Goal: Transaction & Acquisition: Purchase product/service

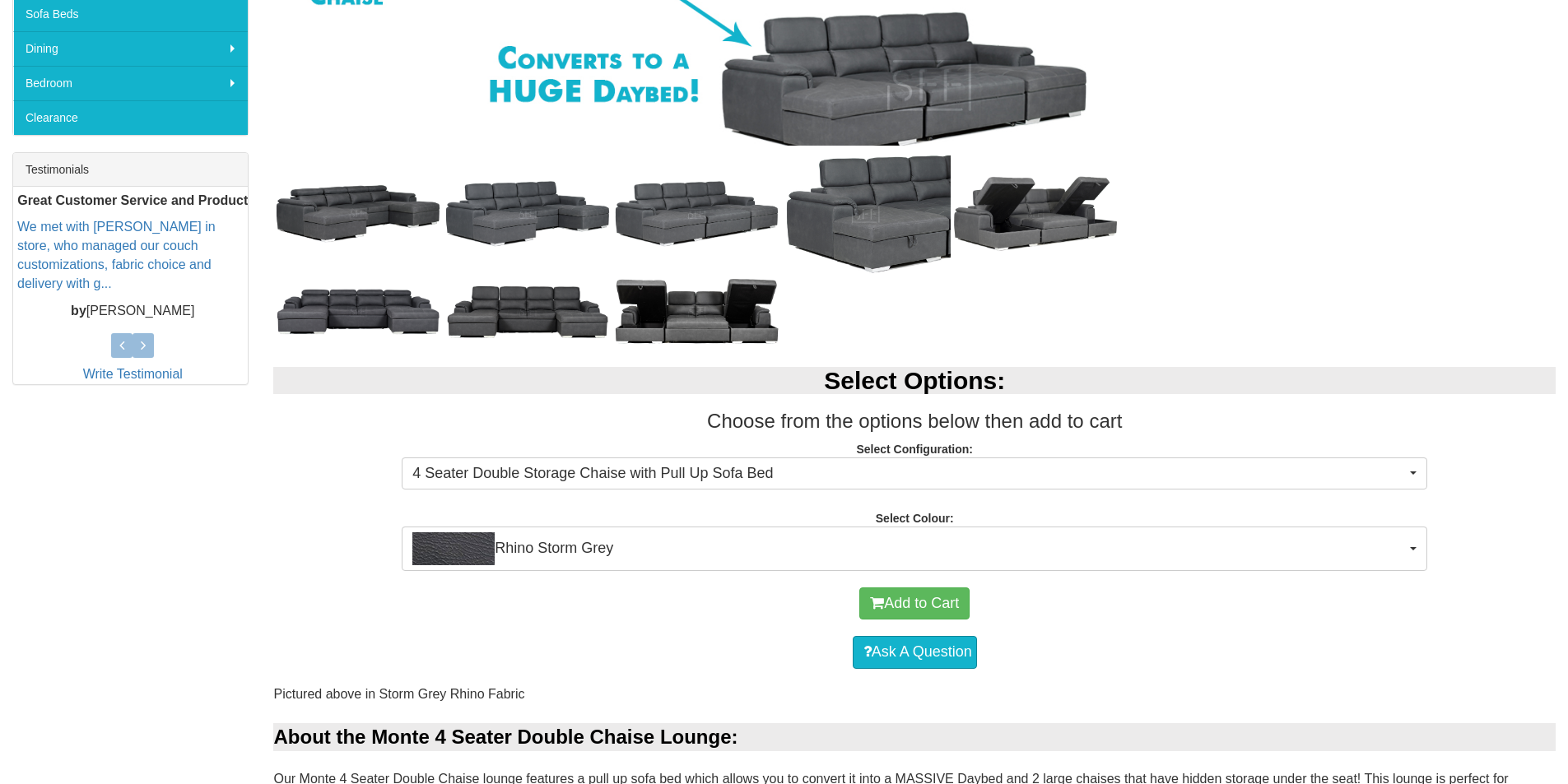
scroll to position [658, 0]
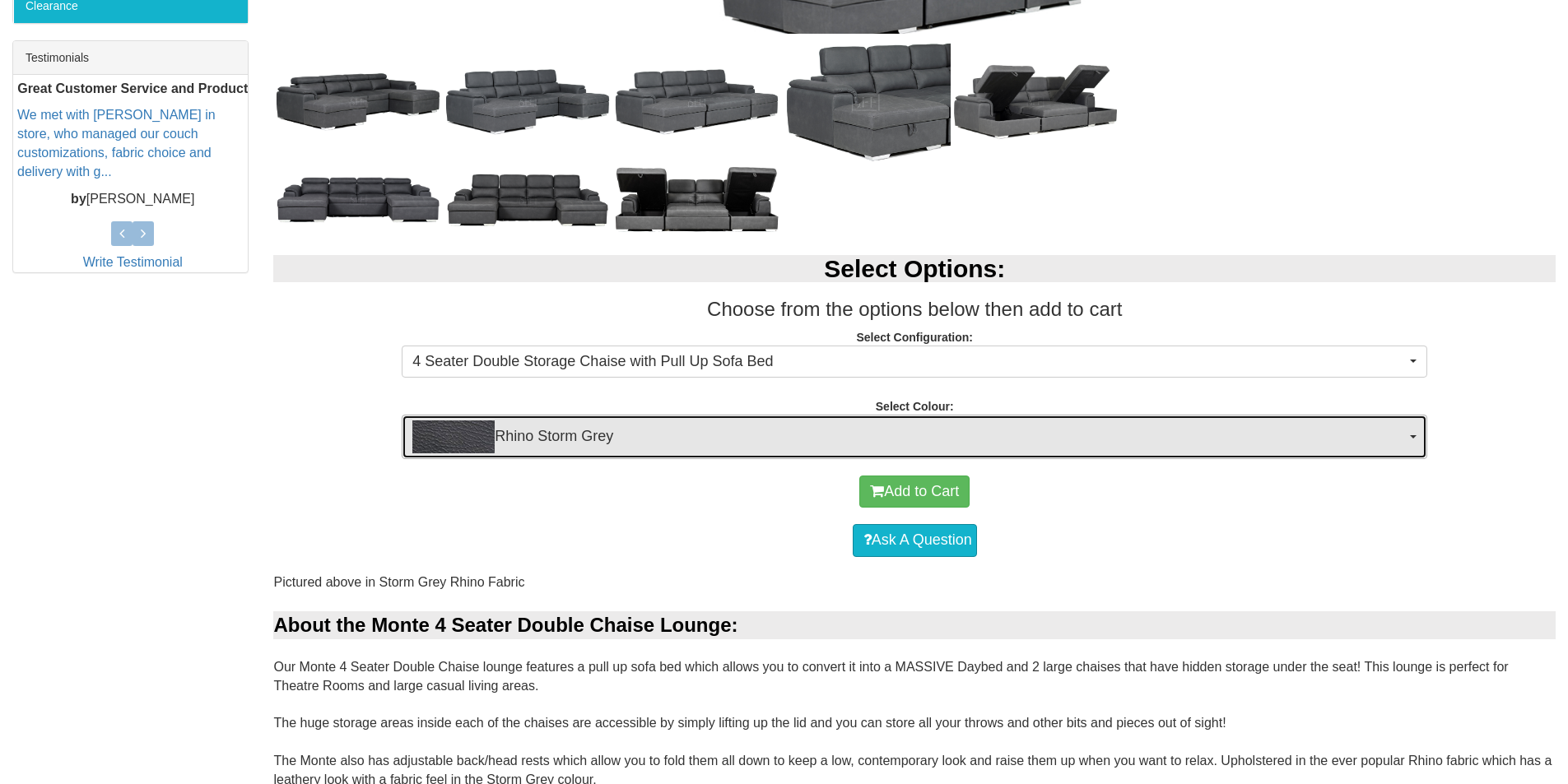
click at [768, 432] on span "Rhino Storm Grey" at bounding box center [909, 437] width 993 height 33
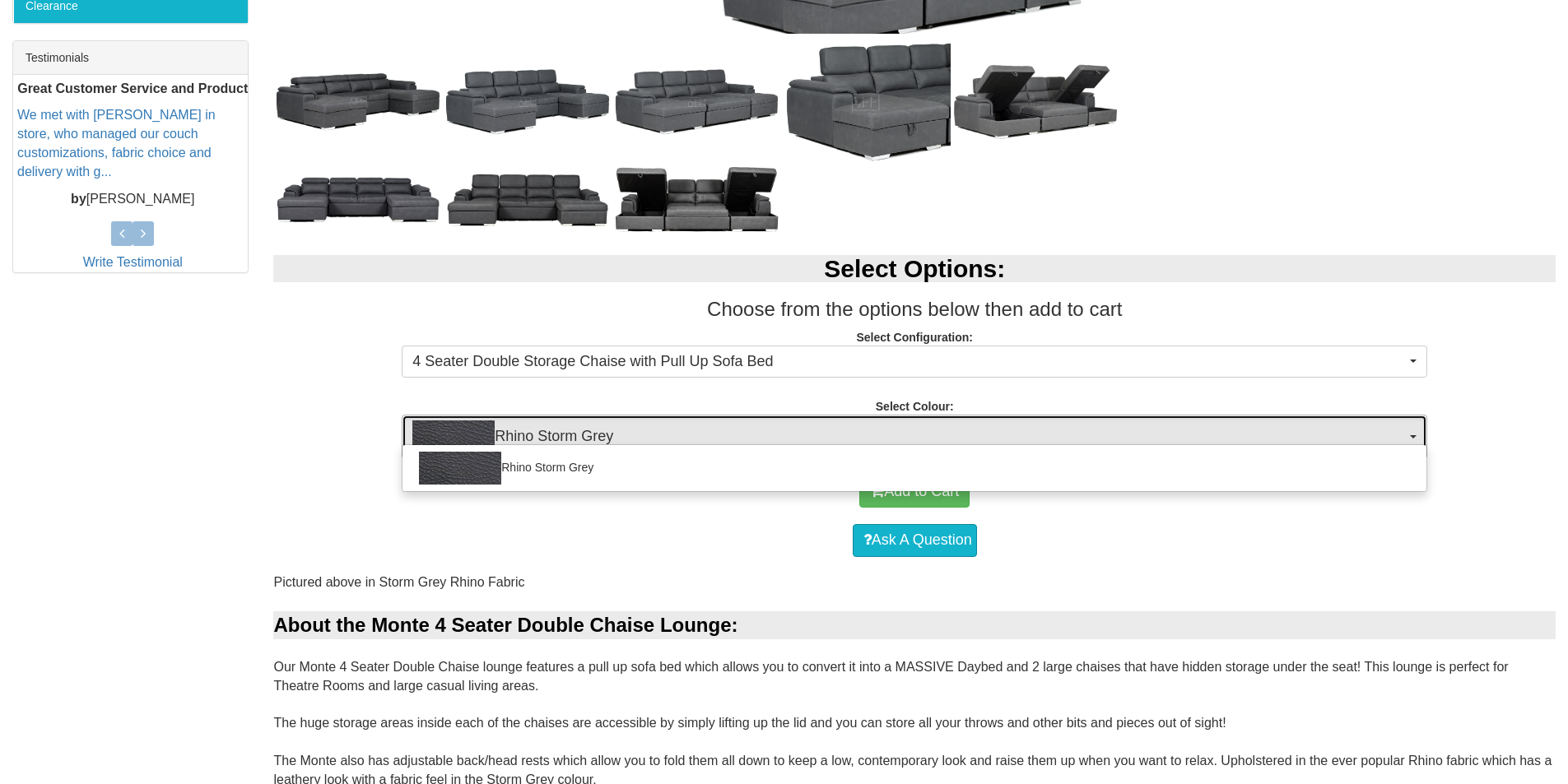
click at [768, 432] on span "Rhino Storm Grey" at bounding box center [909, 437] width 993 height 33
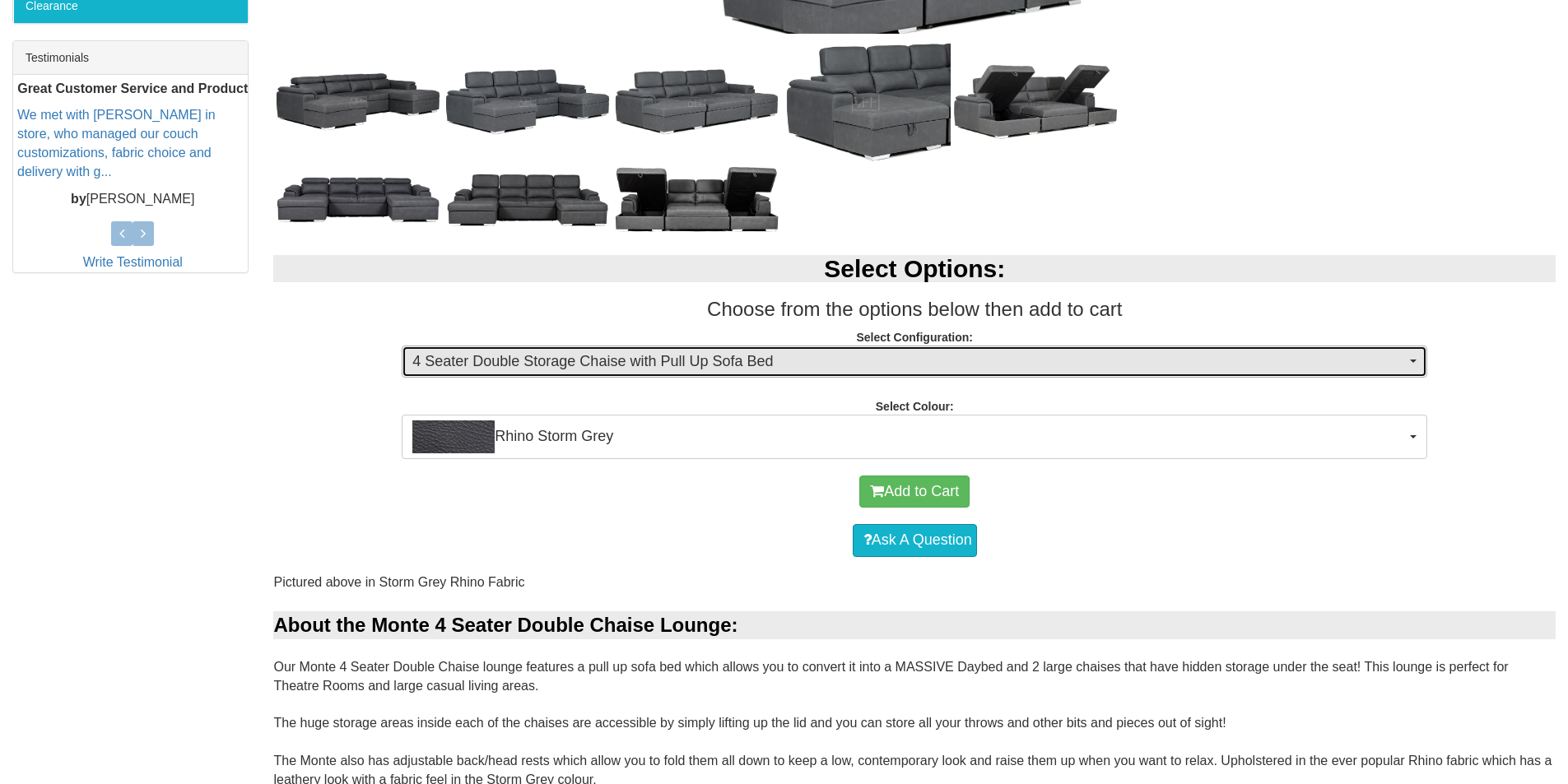
click at [752, 370] on span "4 Seater Double Storage Chaise with Pull Up Sofa Bed" at bounding box center [909, 362] width 993 height 21
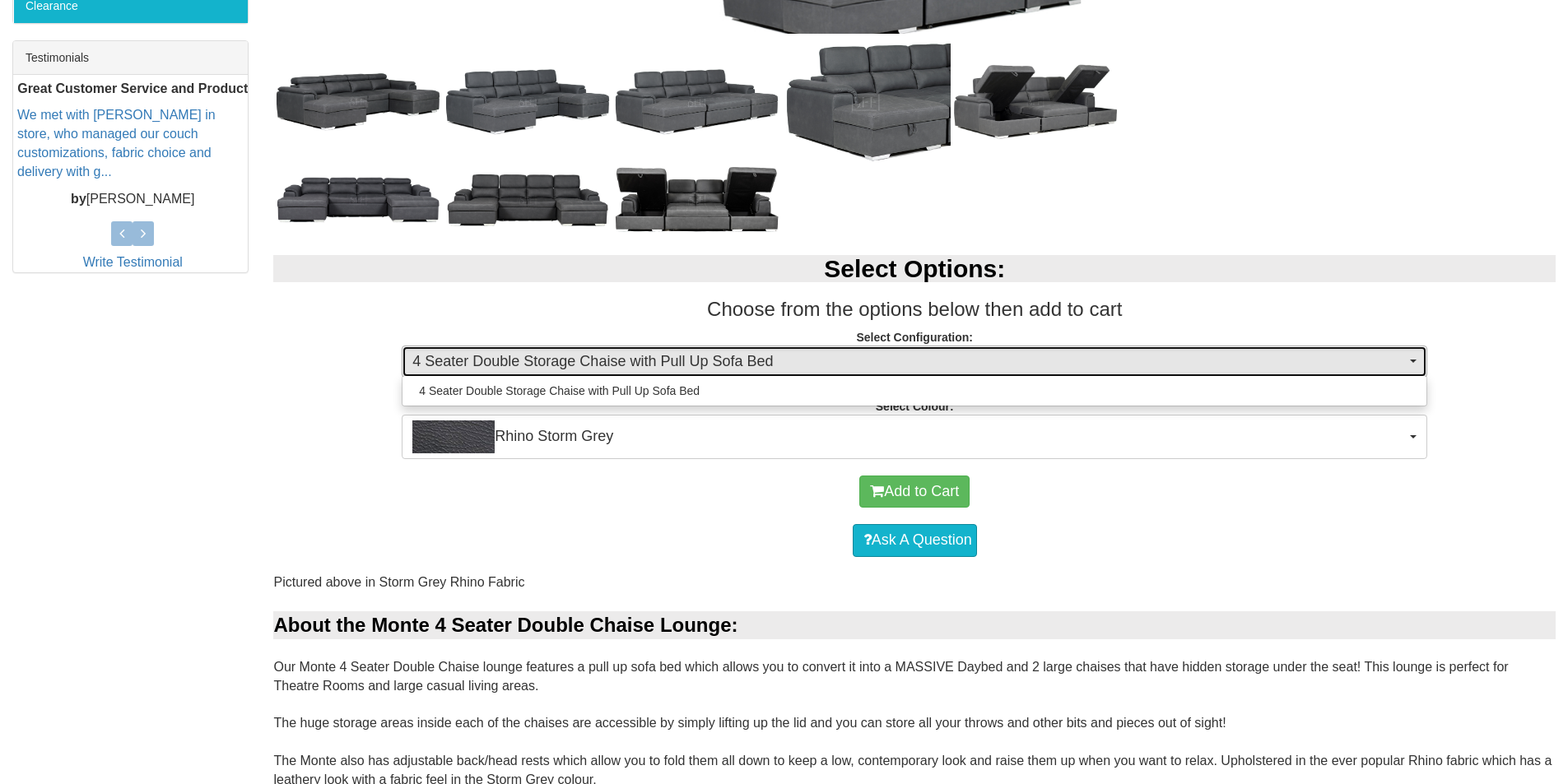
click at [766, 370] on span "4 Seater Double Storage Chaise with Pull Up Sofa Bed" at bounding box center [909, 362] width 993 height 21
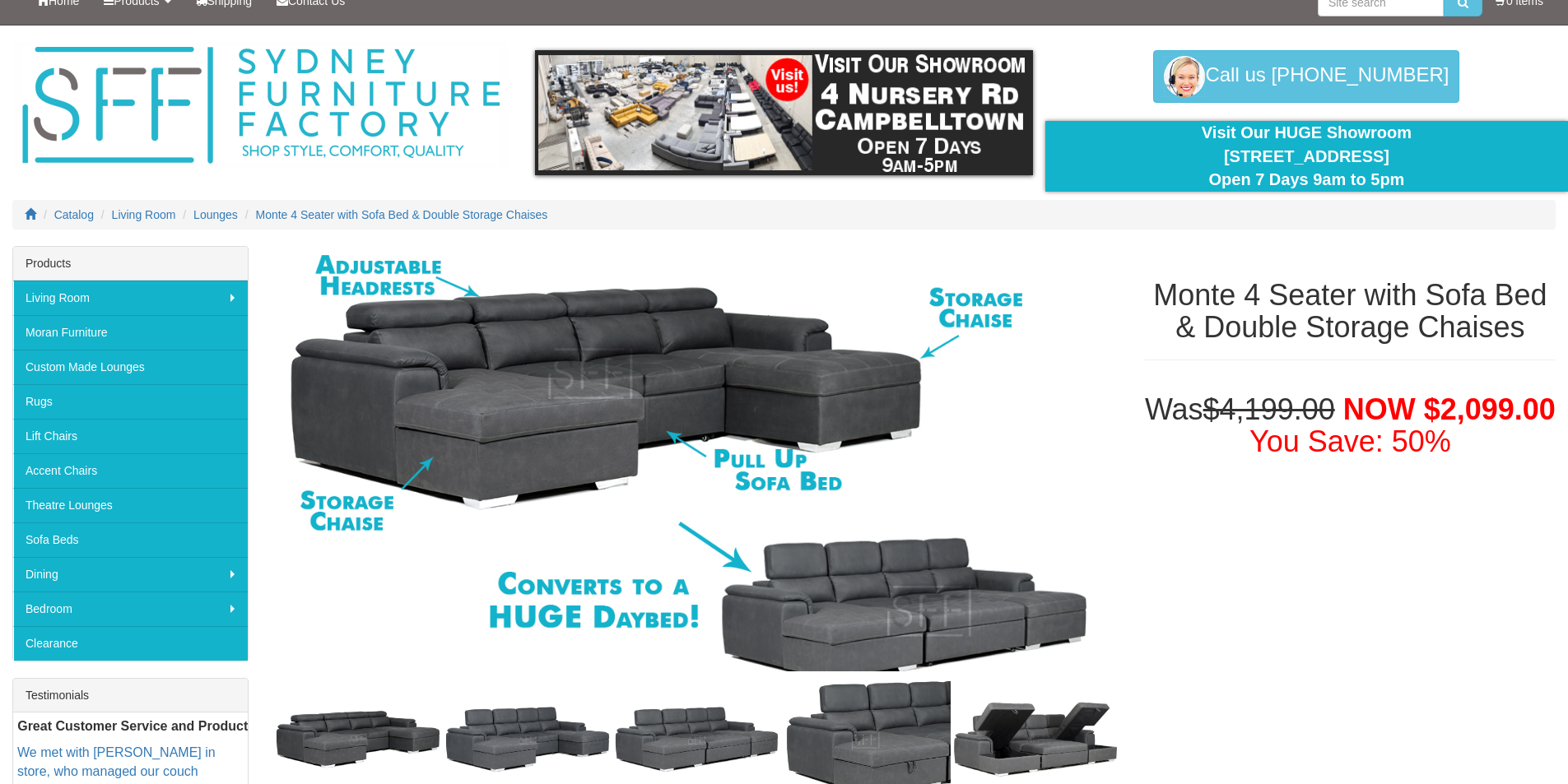
scroll to position [0, 0]
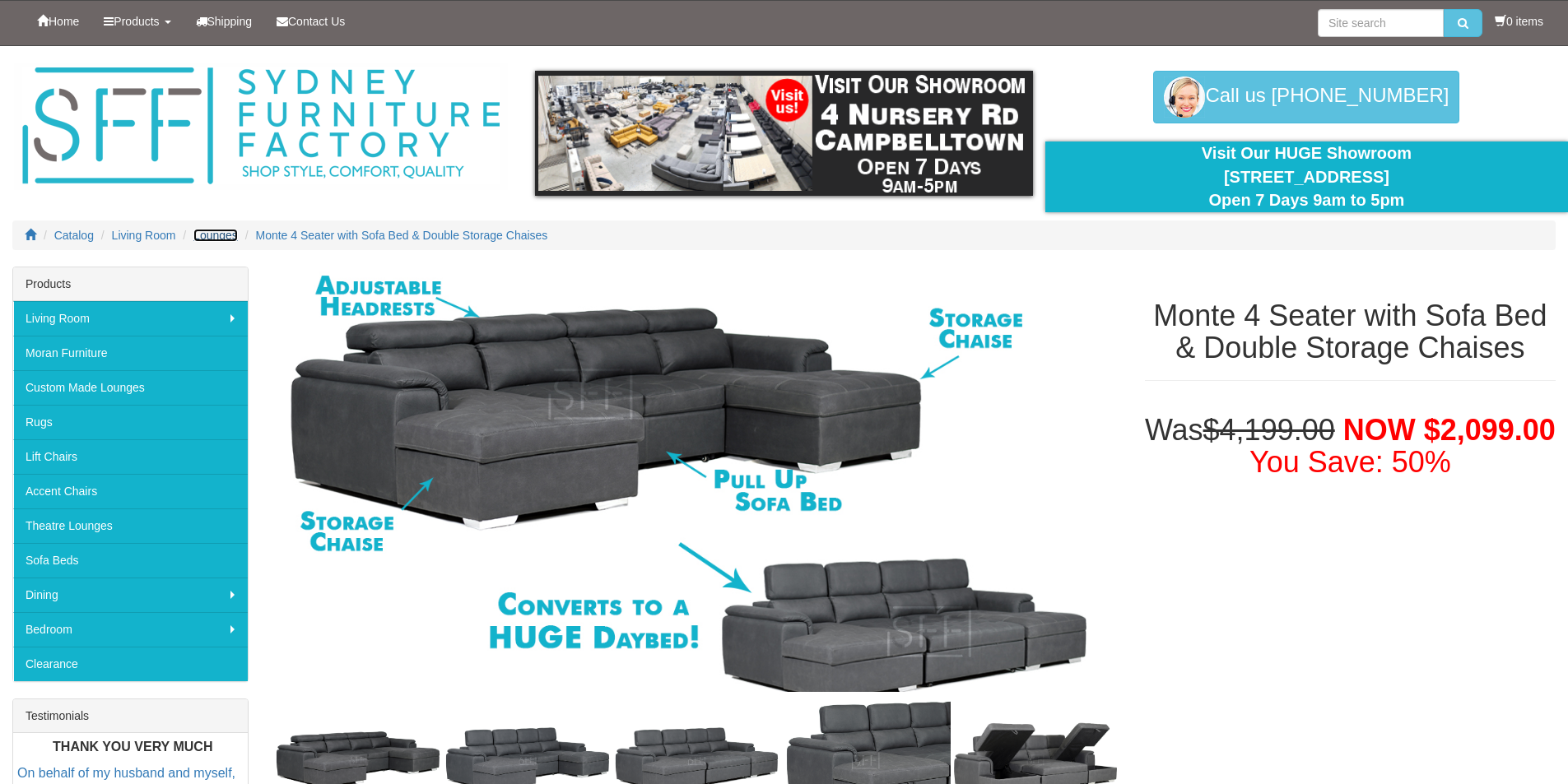
click at [206, 232] on span "Lounges" at bounding box center [215, 236] width 45 height 13
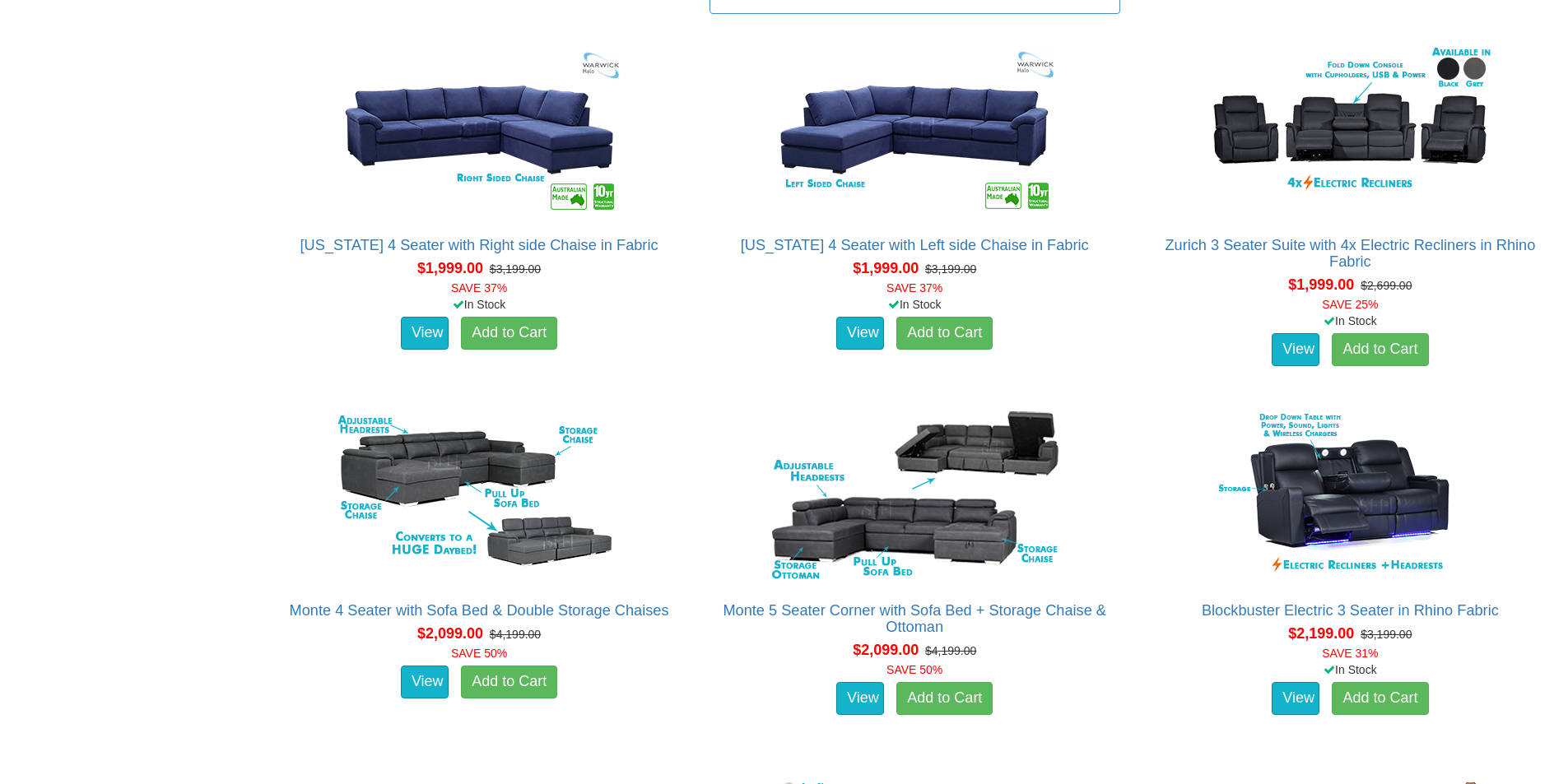
scroll to position [2468, 0]
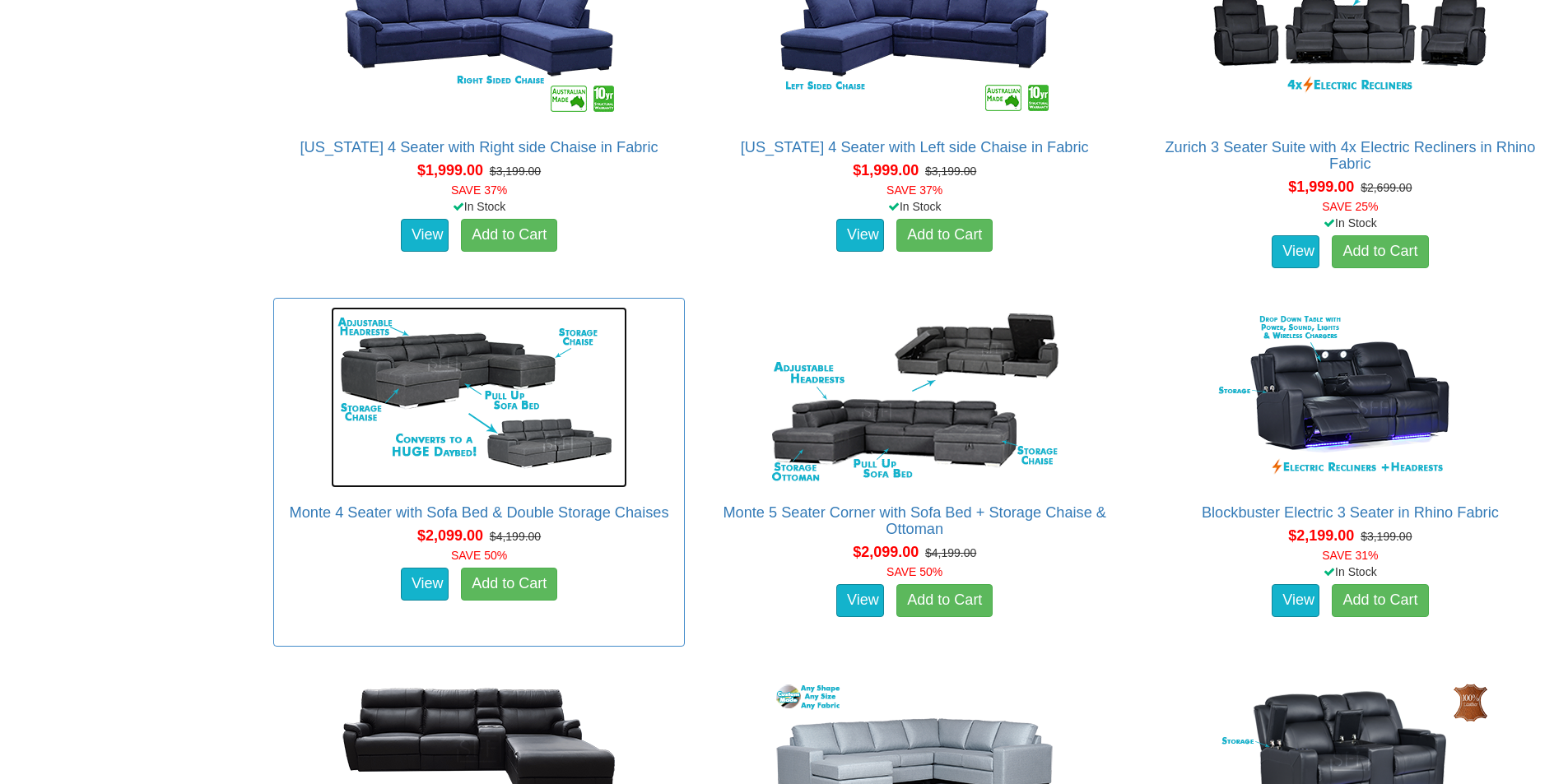
click at [409, 409] on img at bounding box center [479, 397] width 296 height 181
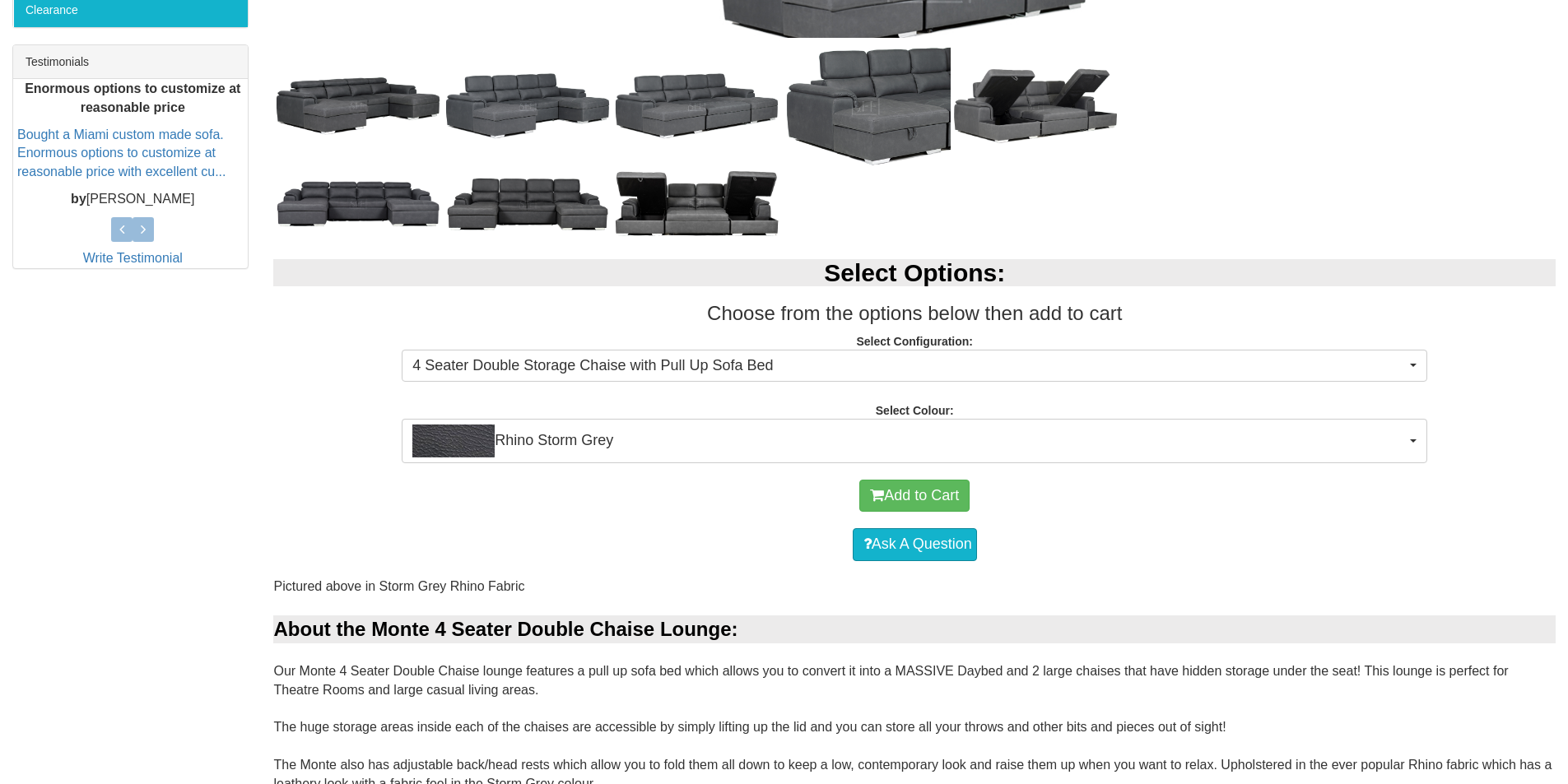
scroll to position [658, 0]
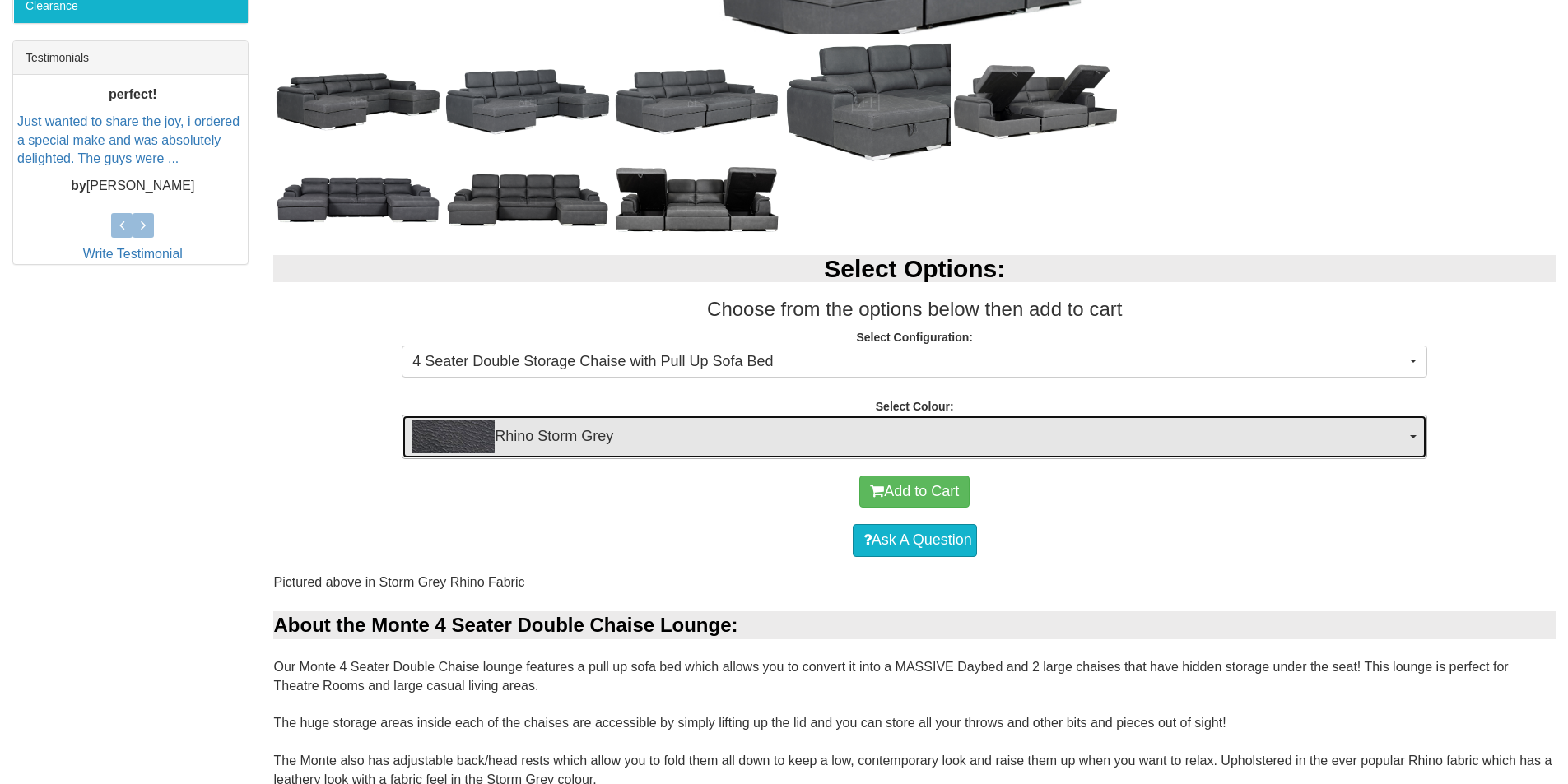
click at [575, 445] on span "Rhino Storm Grey" at bounding box center [909, 437] width 993 height 33
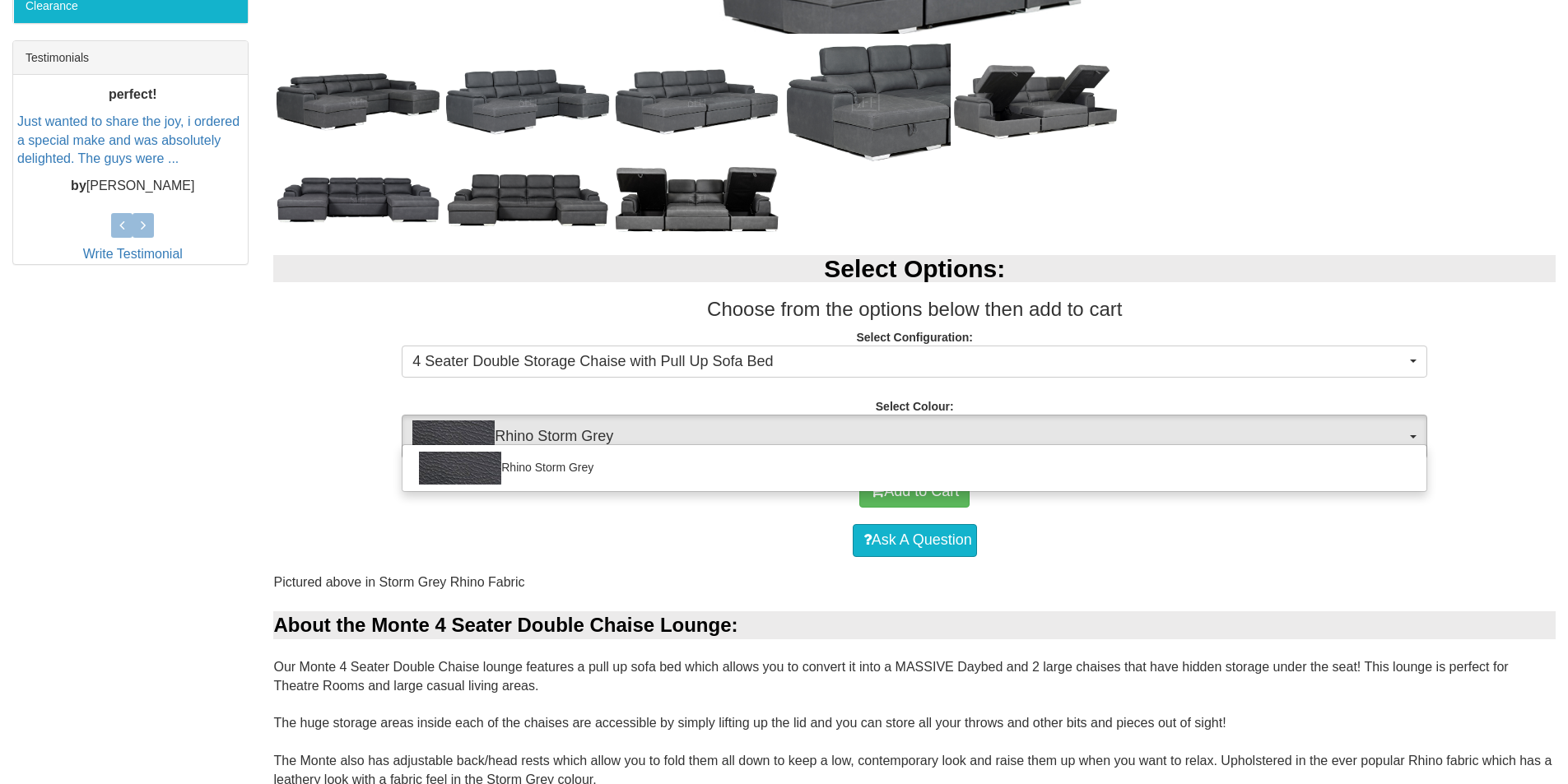
click at [575, 445] on div "Rhino Storm Grey" at bounding box center [914, 468] width 1025 height 48
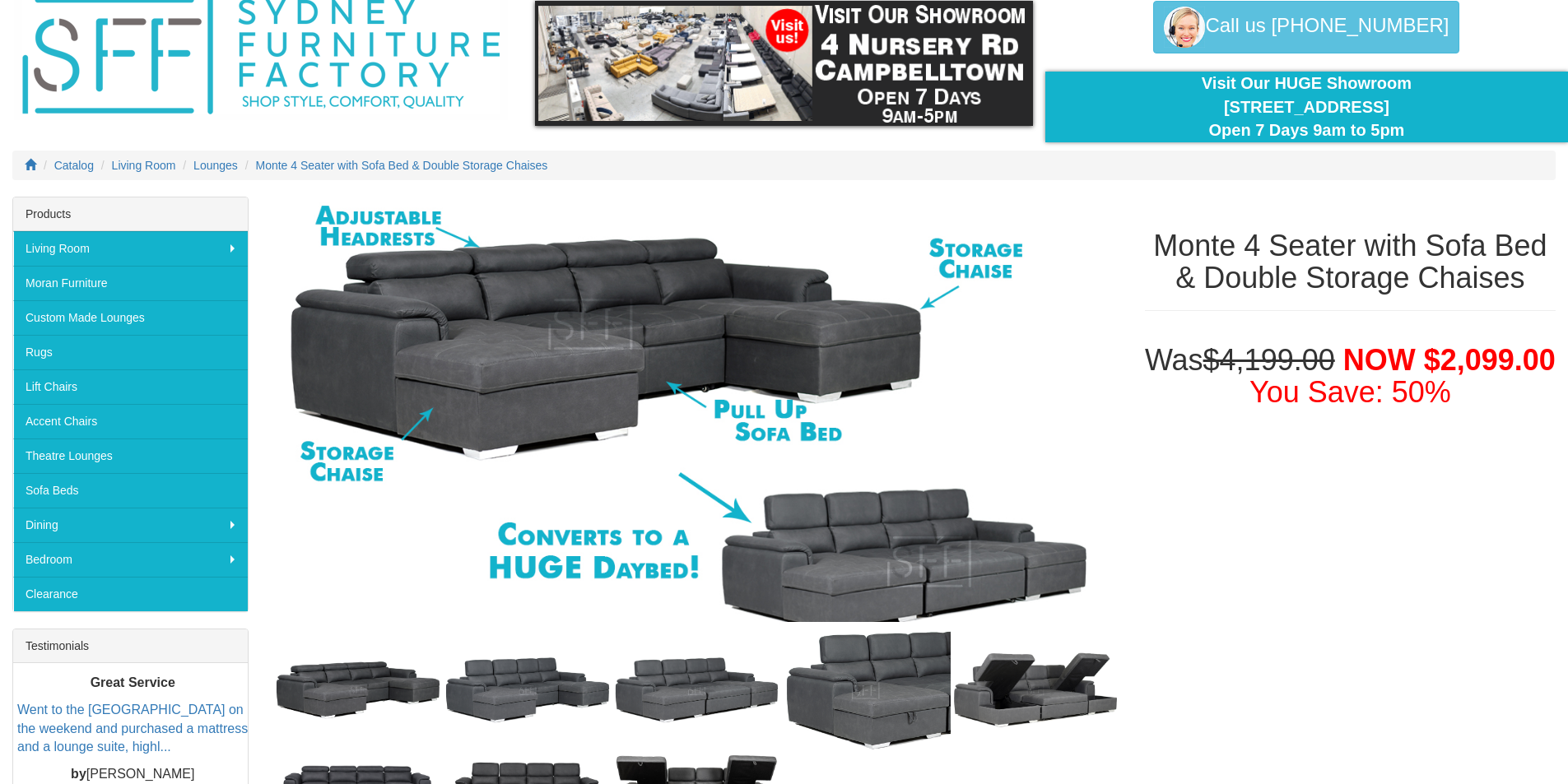
scroll to position [0, 0]
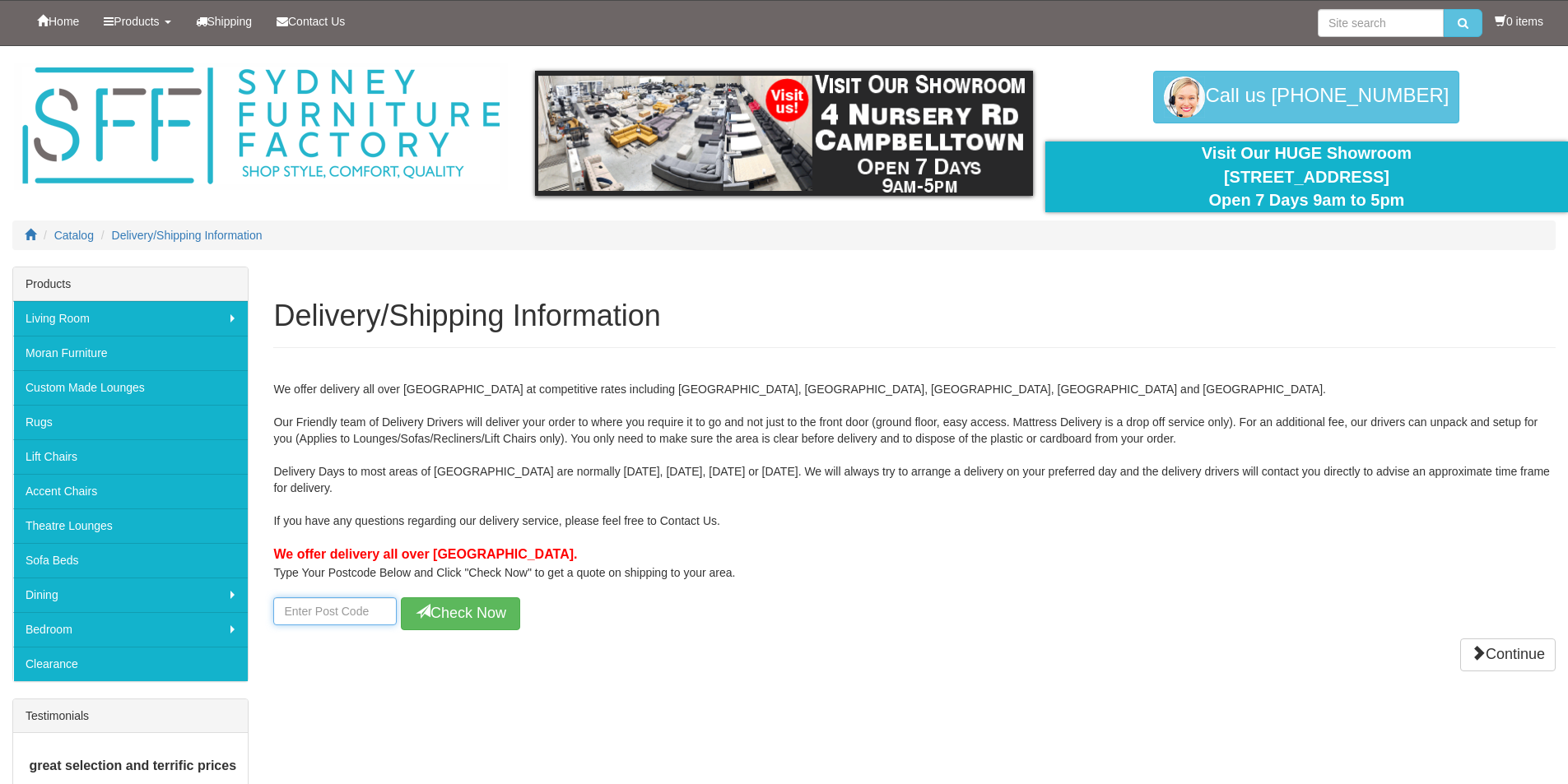
click at [353, 601] on input "number" at bounding box center [335, 611] width 124 height 28
type input "5115"
click at [453, 617] on button "Check Now" at bounding box center [460, 613] width 120 height 33
